Goal: Transaction & Acquisition: Purchase product/service

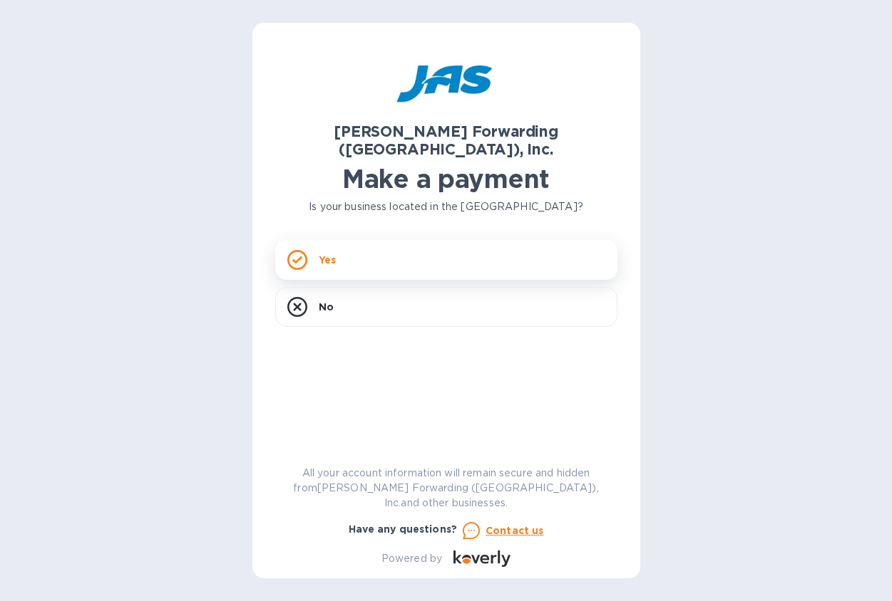
click at [324, 253] on p "Yes" at bounding box center [327, 260] width 17 height 14
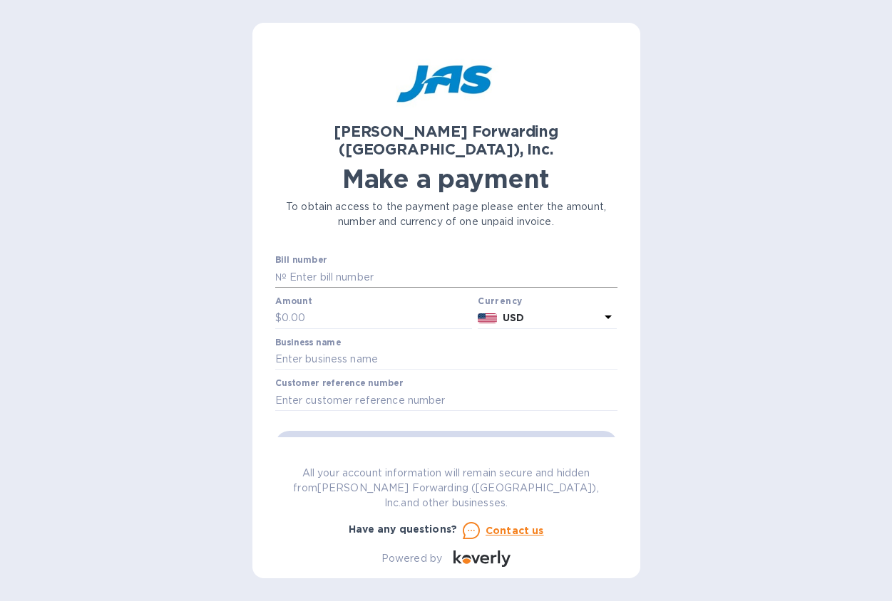
click at [327, 267] on input "text" at bounding box center [451, 277] width 331 height 21
type input "CLT503410015"
click at [334, 308] on input "text" at bounding box center [377, 318] width 191 height 21
type input "190.00"
click at [421, 352] on input "text" at bounding box center [446, 359] width 342 height 21
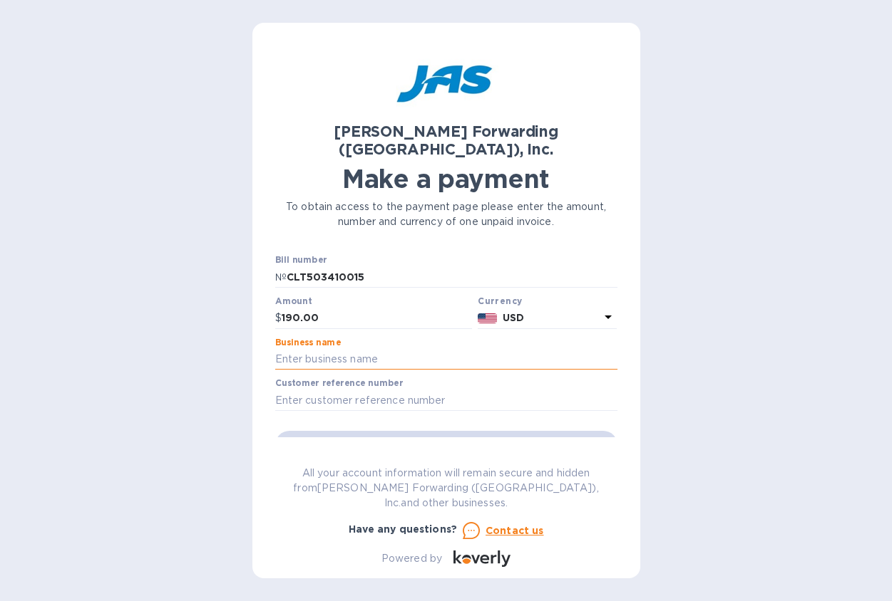
type input "[PERSON_NAME] LLC"
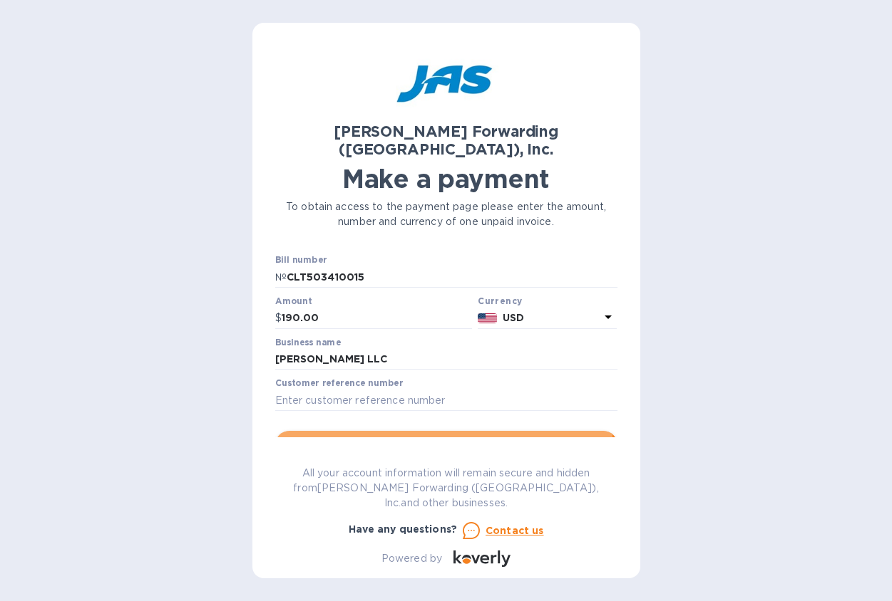
click at [373, 437] on span "Go to payment page" at bounding box center [445, 445] width 319 height 17
